Goal: Task Accomplishment & Management: Use online tool/utility

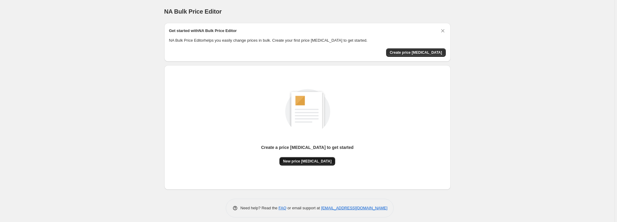
click at [303, 162] on span "New price [MEDICAL_DATA]" at bounding box center [307, 161] width 49 height 5
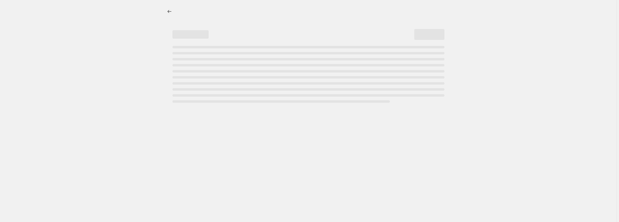
select select "percentage"
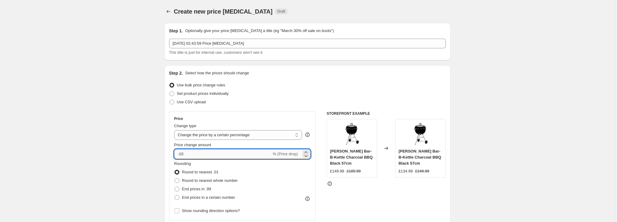
click at [194, 156] on input "-10" at bounding box center [222, 154] width 97 height 10
type input "-37"
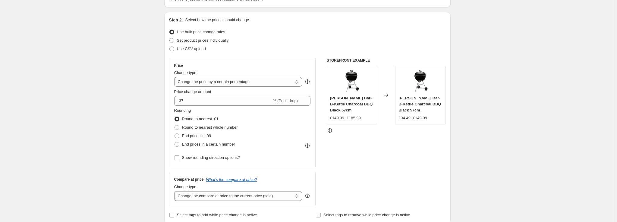
scroll to position [60, 0]
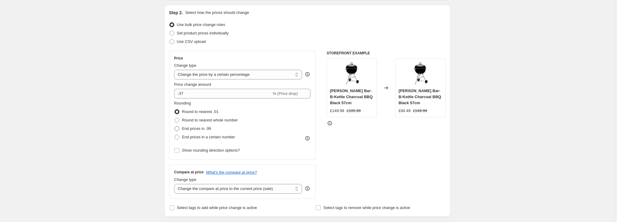
click at [184, 129] on span "End prices in .99" at bounding box center [196, 128] width 29 height 5
click at [175, 126] on input "End prices in .99" at bounding box center [175, 126] width 0 height 0
radio input "true"
click at [184, 135] on span "End prices in a certain number" at bounding box center [208, 136] width 53 height 5
click at [175, 135] on input "End prices in a certain number" at bounding box center [175, 134] width 0 height 0
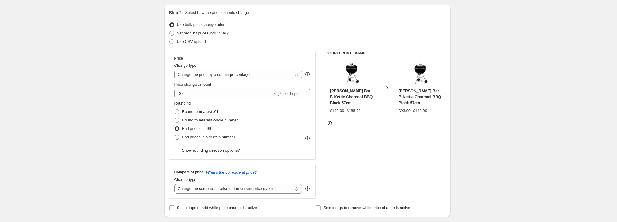
radio input "true"
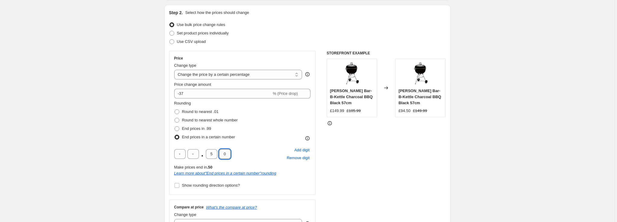
click at [225, 157] on input "0" at bounding box center [224, 154] width 11 height 10
click at [207, 155] on input "5" at bounding box center [211, 154] width 11 height 10
click at [208, 155] on input "5" at bounding box center [211, 154] width 11 height 10
click at [208, 154] on input "5" at bounding box center [211, 154] width 11 height 10
type input "7"
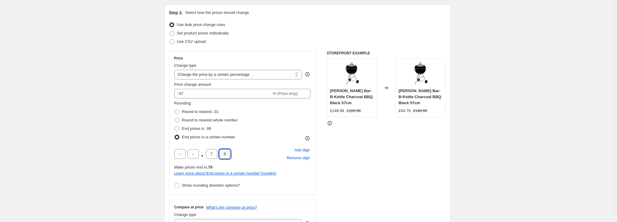
scroll to position [80, 0]
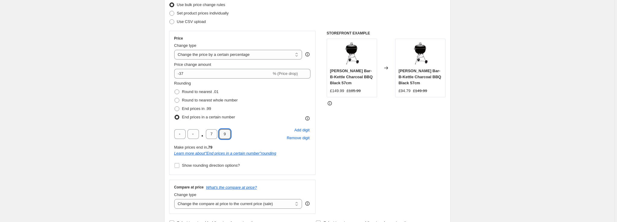
type input "9"
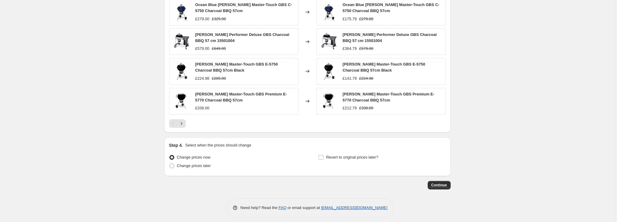
scroll to position [422, 0]
click at [435, 182] on span "Continue" at bounding box center [440, 184] width 16 height 5
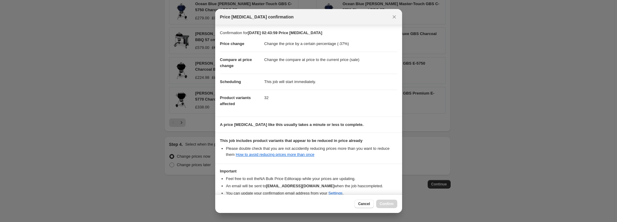
scroll to position [31, 0]
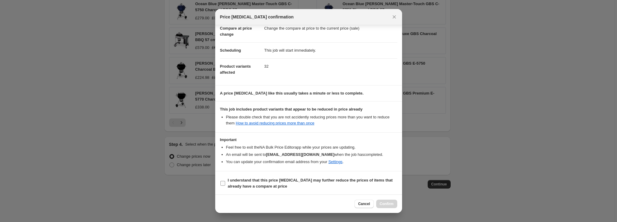
click at [272, 183] on span "I understand that this price [MEDICAL_DATA] may further reduce the prices of it…" at bounding box center [312, 183] width 169 height 12
click at [225, 183] on input "I understand that this price [MEDICAL_DATA] may further reduce the prices of it…" at bounding box center [222, 183] width 5 height 5
checkbox input "true"
click at [376, 202] on div "Cancel Confirm" at bounding box center [376, 203] width 43 height 8
click at [386, 202] on span "Confirm" at bounding box center [387, 203] width 14 height 5
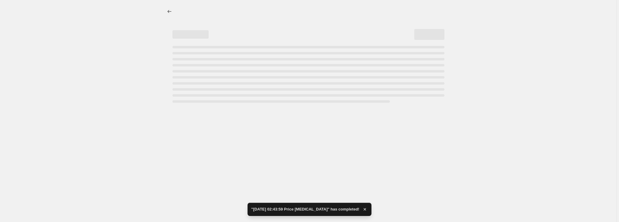
select select "percentage"
